Goal: Task Accomplishment & Management: Manage account settings

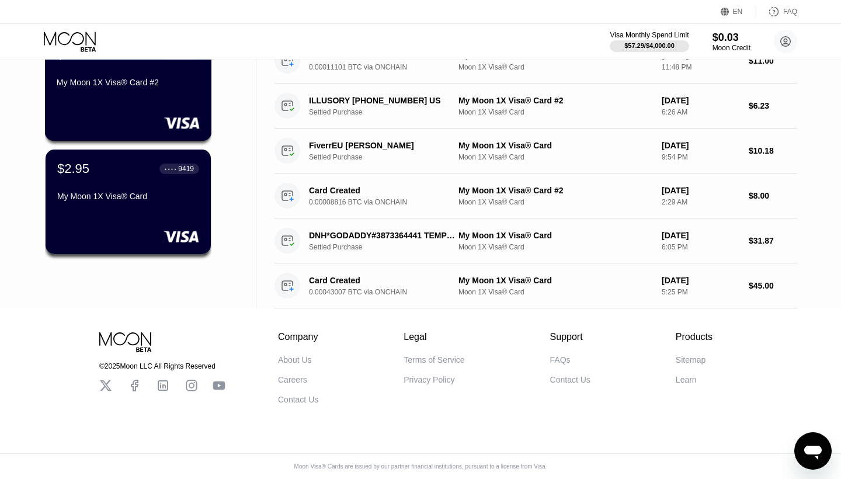
scroll to position [228, 0]
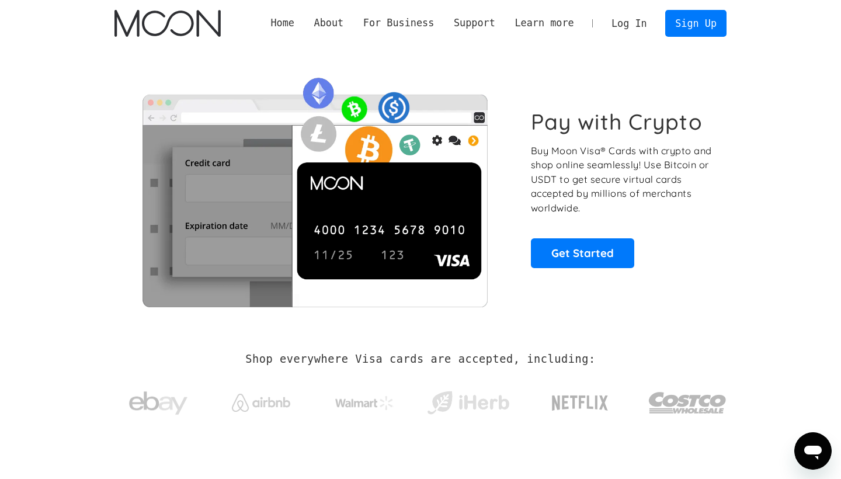
click at [619, 19] on link "Log In" at bounding box center [628, 24] width 55 height 26
